Goal: Consume media (video, audio): Consume media (video, audio)

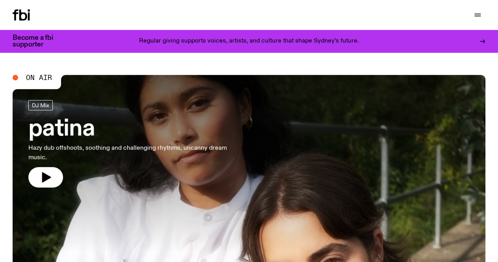
click at [0, 0] on link "Explore" at bounding box center [0, 0] width 0 height 0
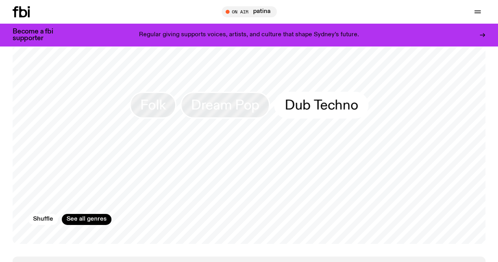
scroll to position [1255, 0]
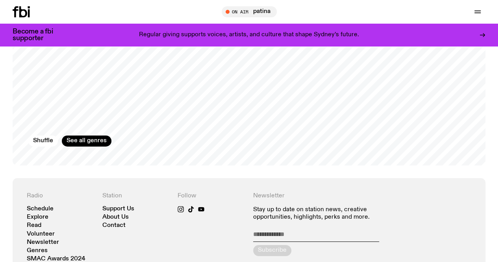
click at [152, 35] on span "Folk" at bounding box center [153, 26] width 26 height 15
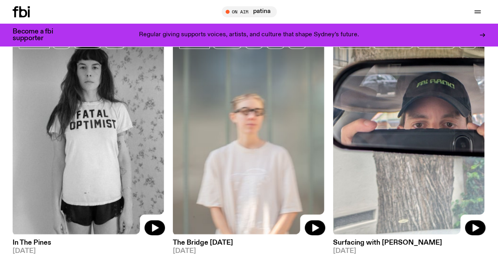
scroll to position [74, 0]
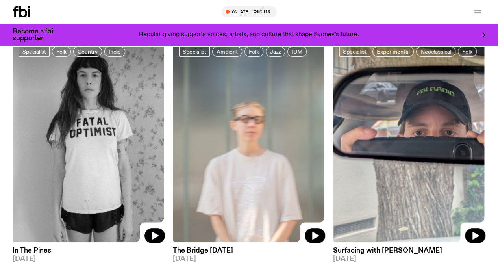
click at [117, 135] on img at bounding box center [89, 141] width 152 height 203
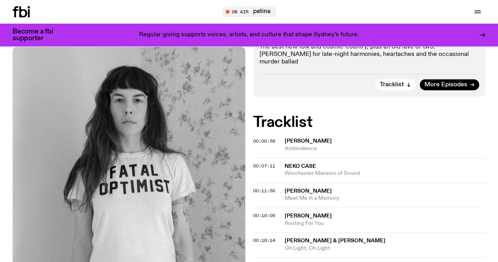
scroll to position [115, 0]
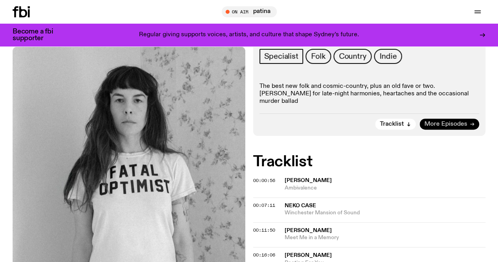
click at [453, 124] on span "More Episodes" at bounding box center [446, 124] width 43 height 6
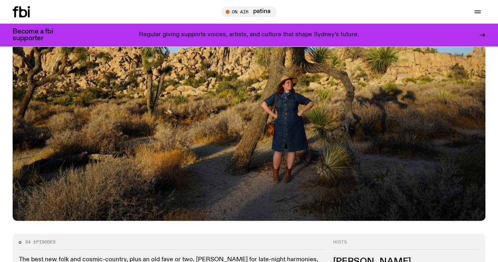
scroll to position [271, 0]
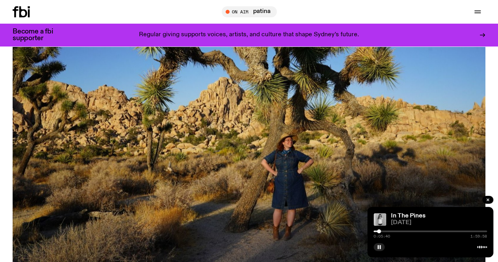
scroll to position [192, 0]
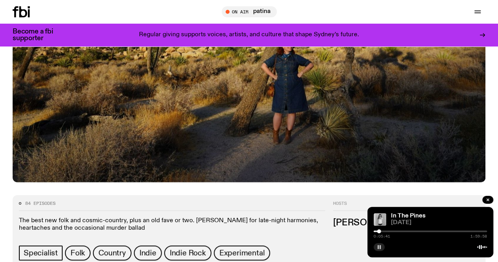
click at [379, 248] on icon "button" at bounding box center [379, 247] width 5 height 5
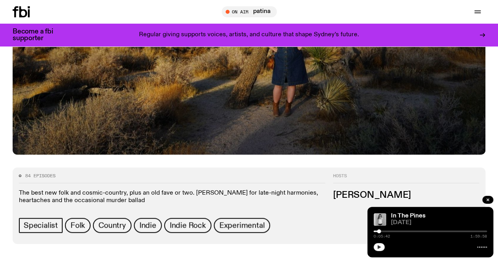
scroll to position [232, 0]
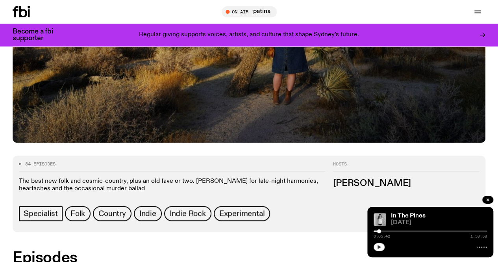
click at [381, 247] on button "button" at bounding box center [379, 247] width 11 height 8
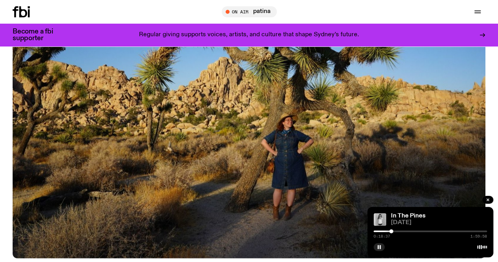
scroll to position [113, 0]
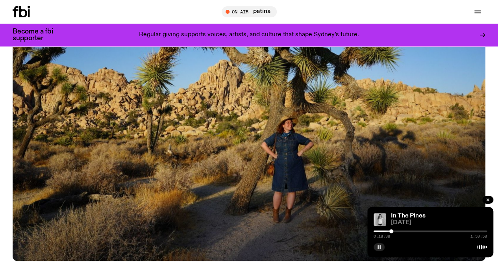
click at [379, 245] on icon "button" at bounding box center [379, 247] width 5 height 5
